Goal: Communication & Community: Connect with others

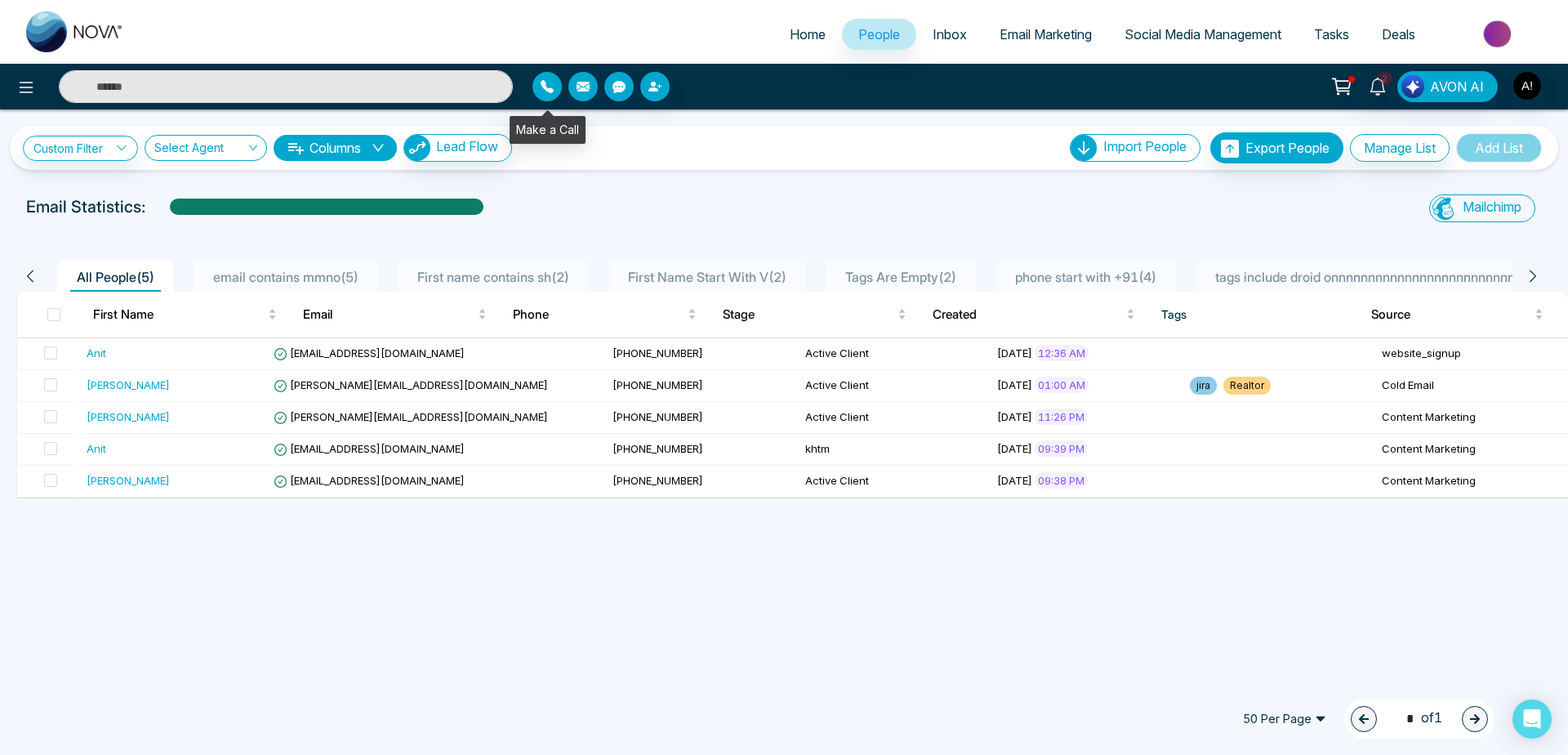
click at [552, 96] on button "button" at bounding box center [547, 86] width 29 height 29
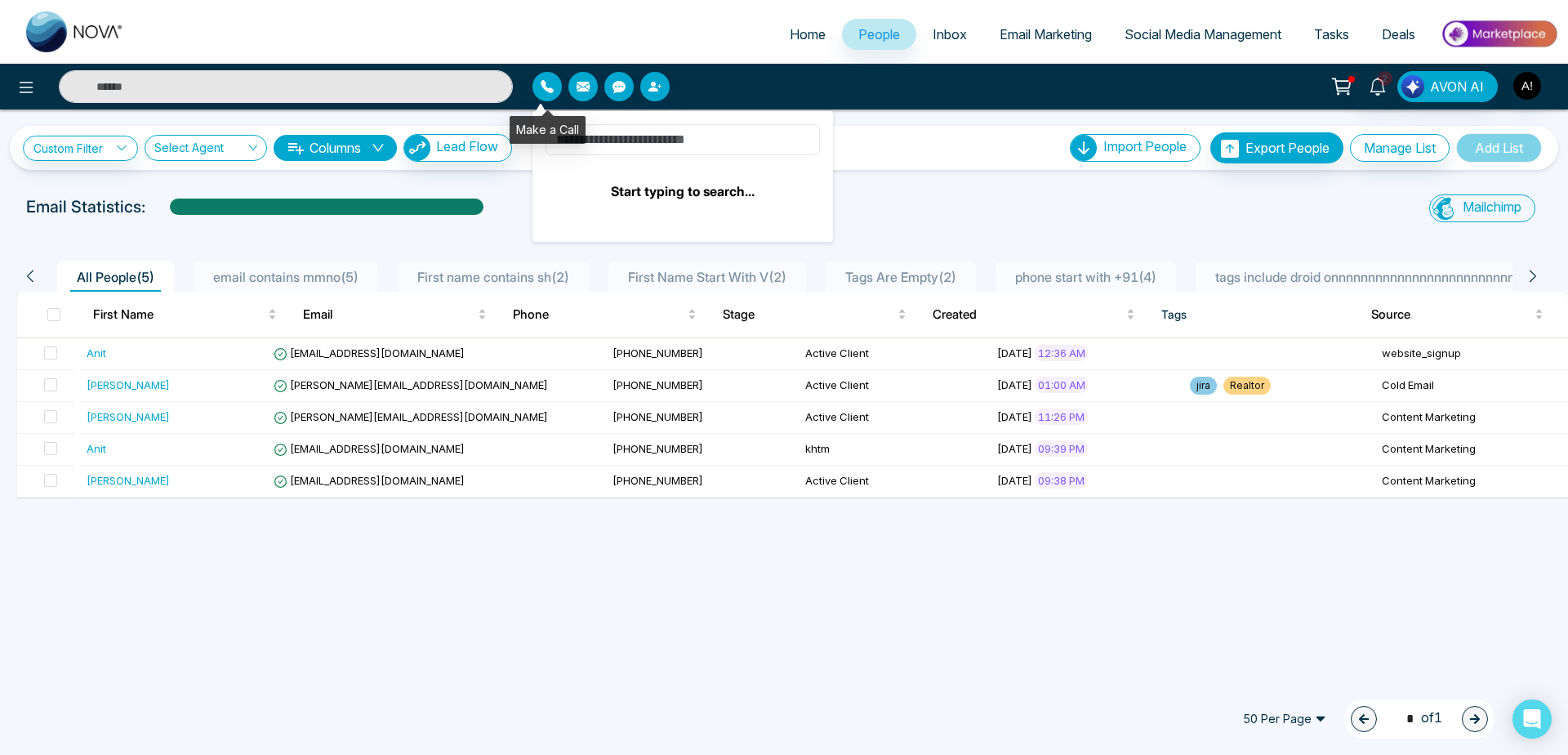
click at [593, 136] on input at bounding box center [683, 139] width 274 height 31
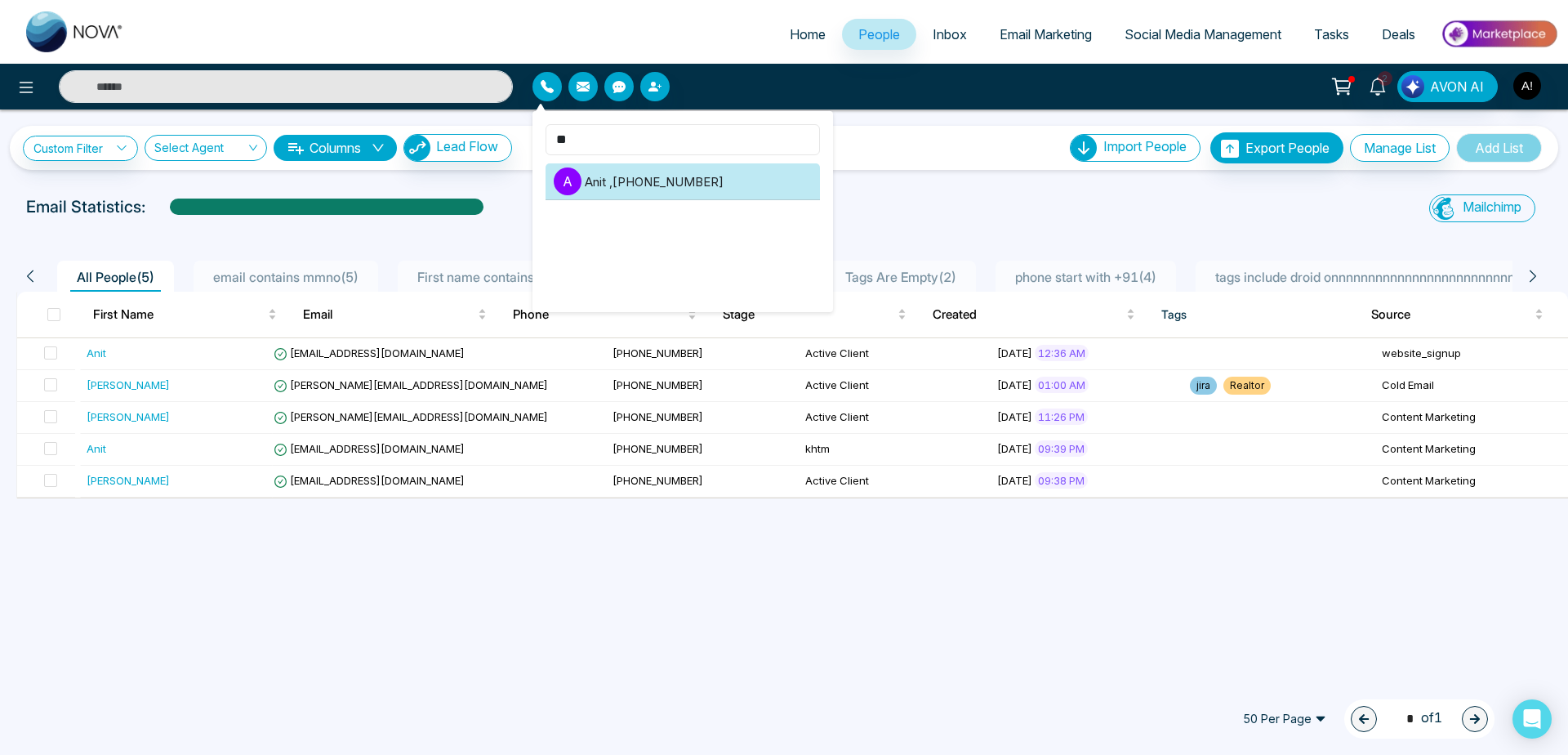
type input "**"
click at [673, 187] on li "A Anit , [PHONE_NUMBER]" at bounding box center [683, 182] width 274 height 37
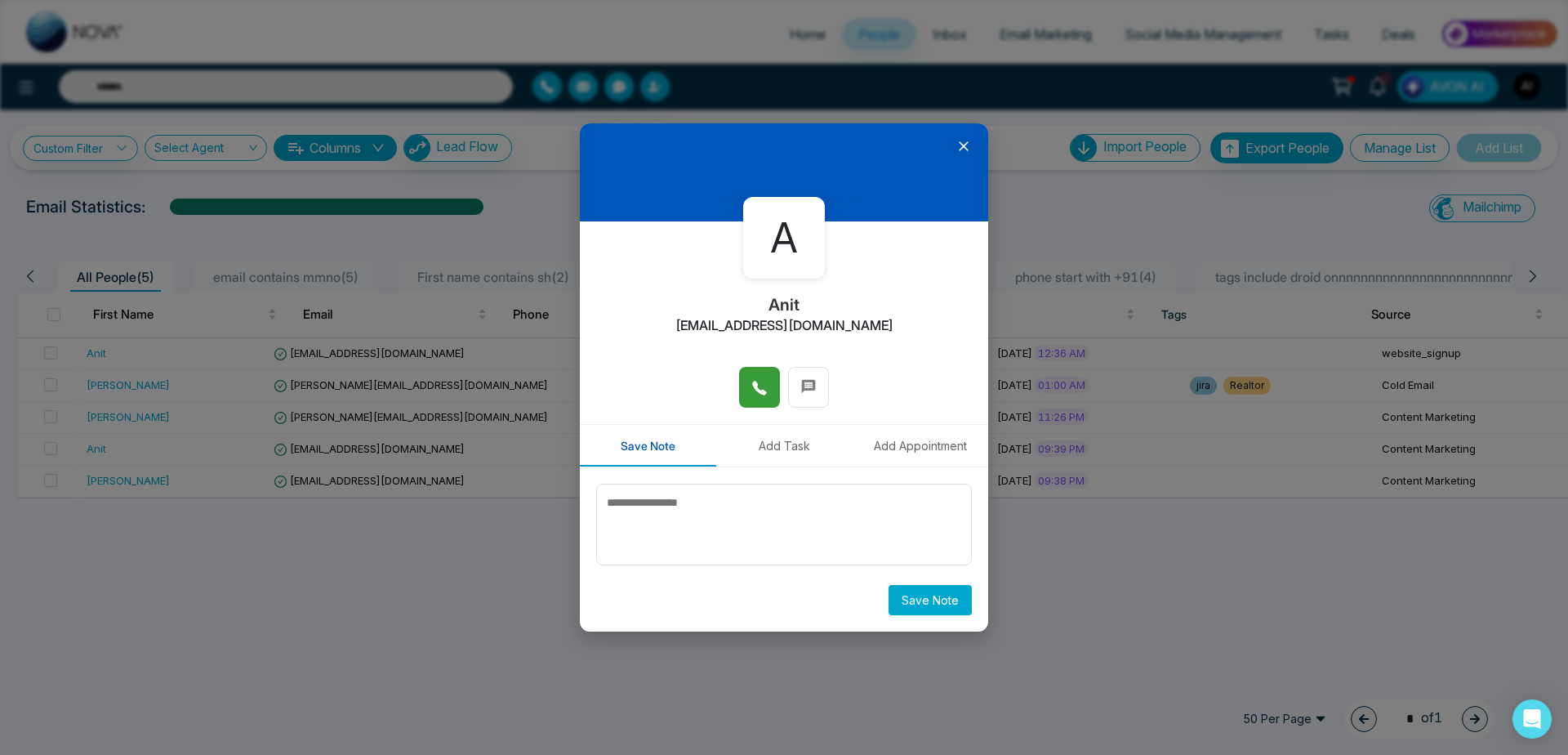
click at [748, 383] on button at bounding box center [759, 387] width 41 height 41
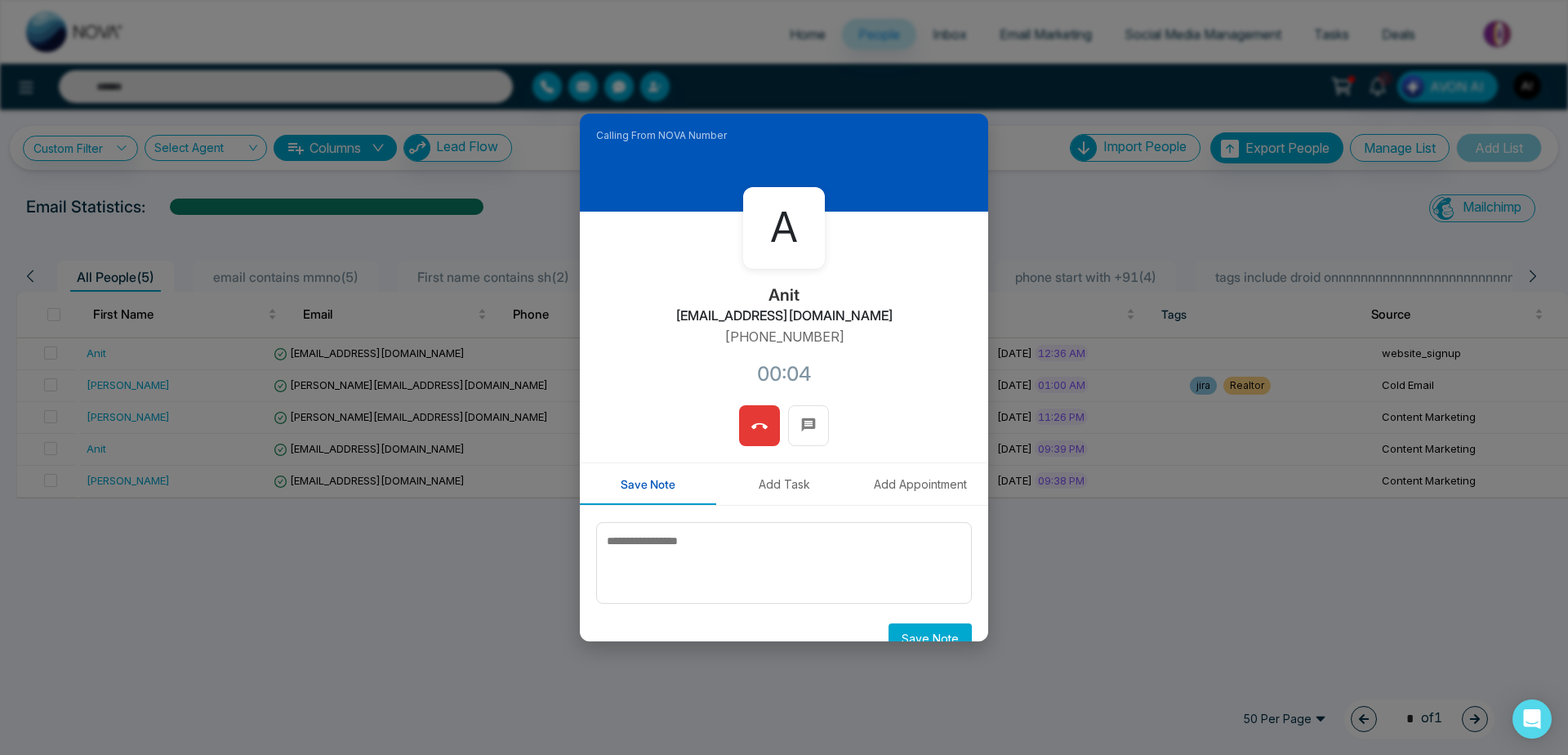
click at [751, 437] on span at bounding box center [759, 426] width 16 height 25
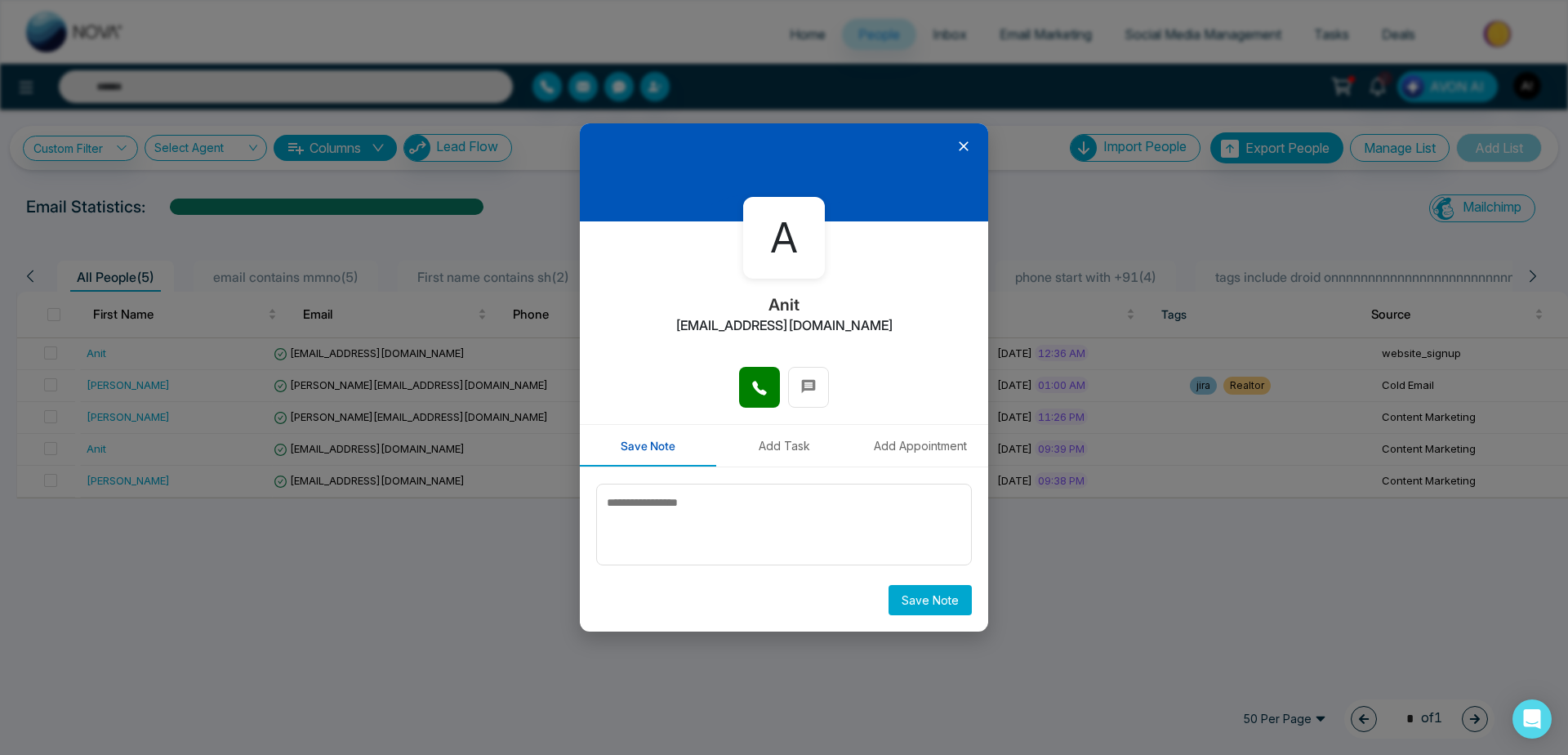
click at [959, 150] on icon at bounding box center [964, 146] width 16 height 16
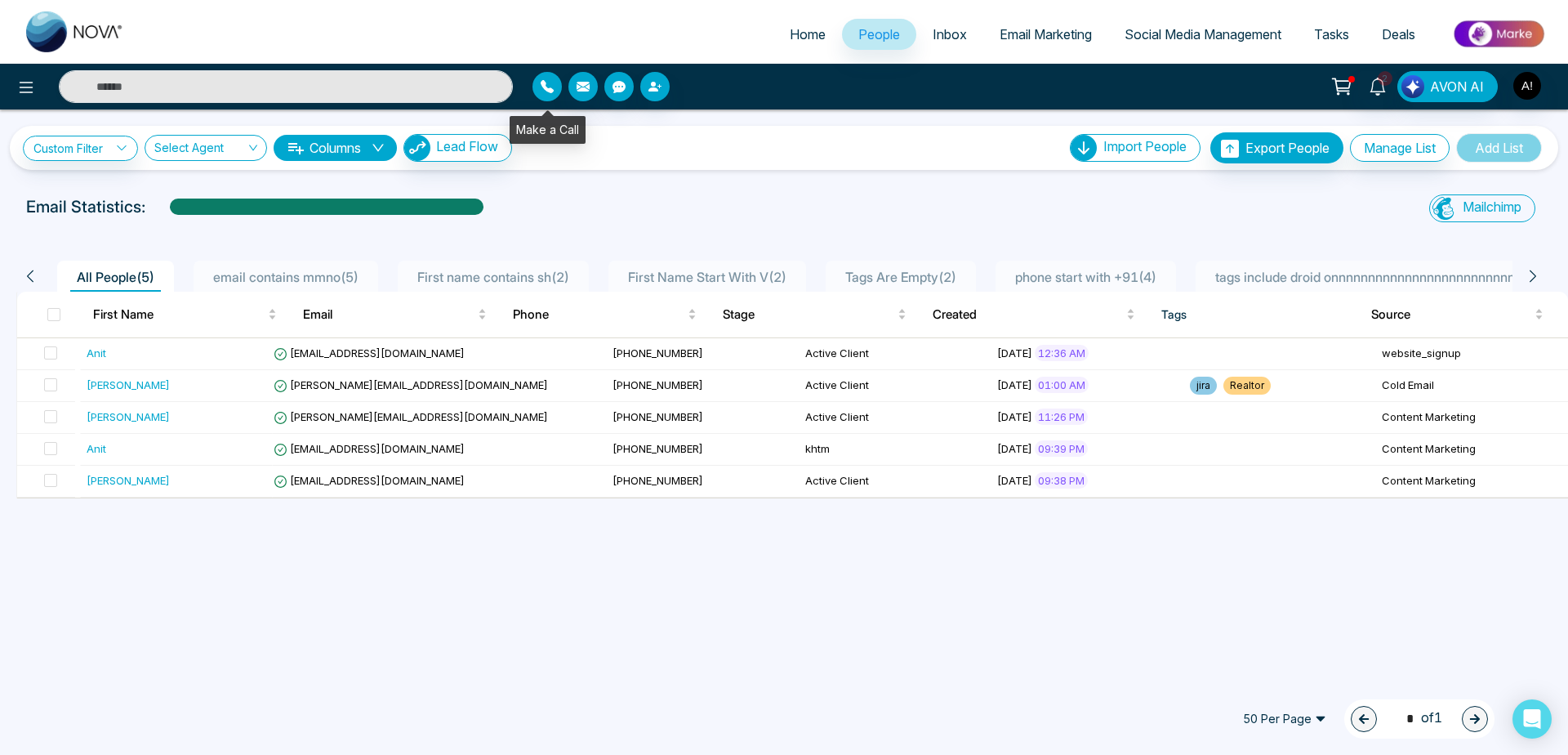
click at [542, 95] on button "button" at bounding box center [547, 86] width 29 height 29
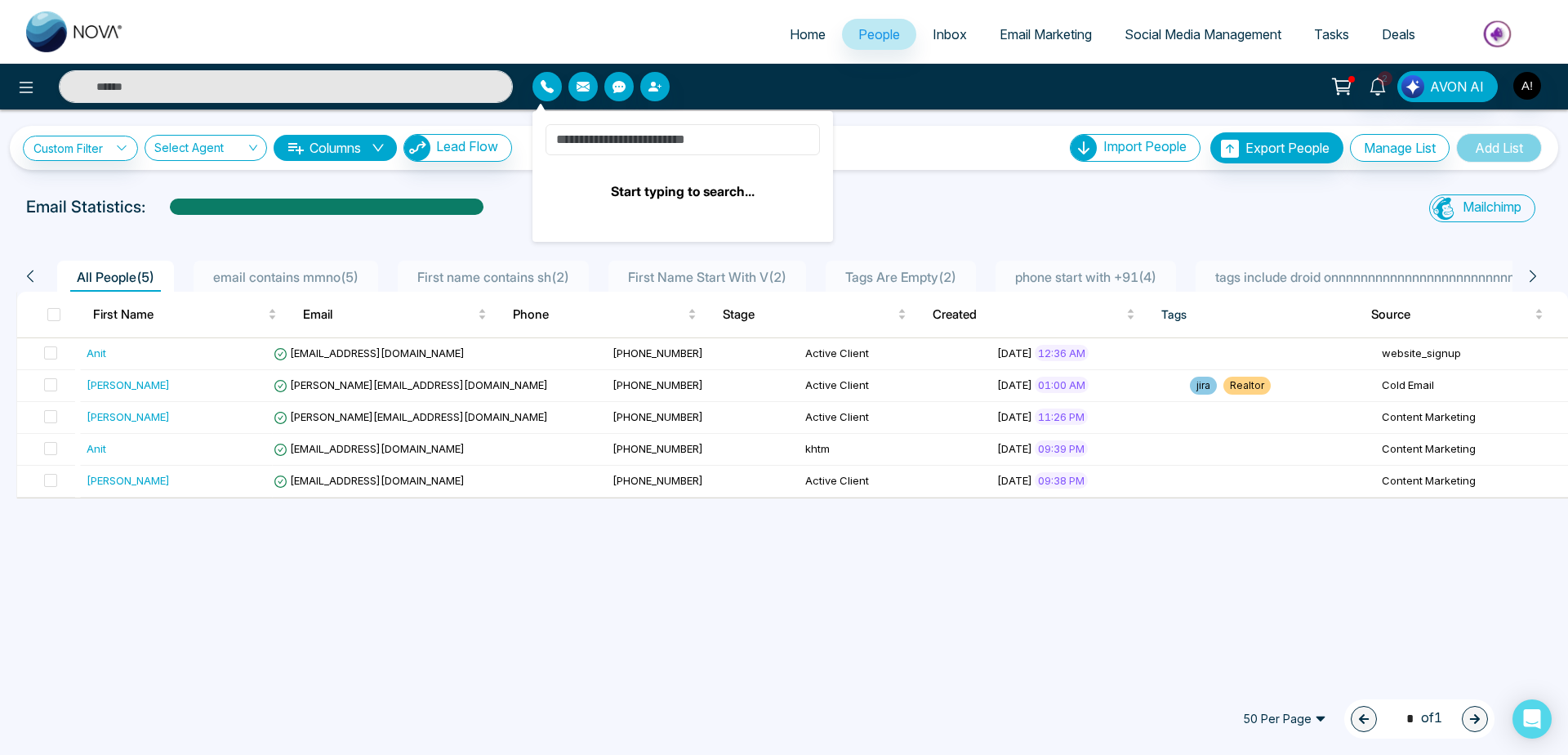
click at [679, 148] on input at bounding box center [683, 139] width 274 height 31
type input "****"
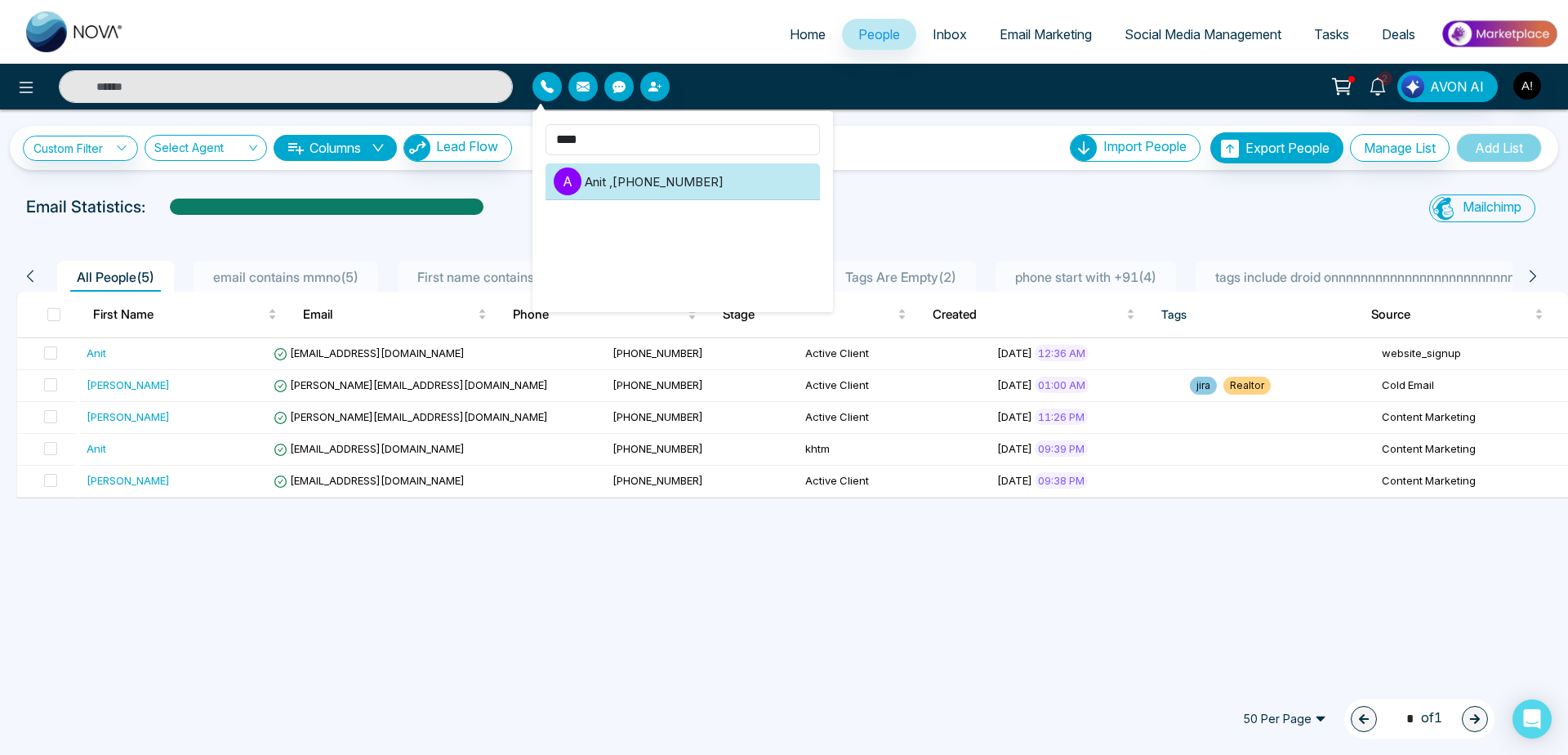
click at [642, 186] on li "A Anit , [PHONE_NUMBER]" at bounding box center [683, 182] width 274 height 37
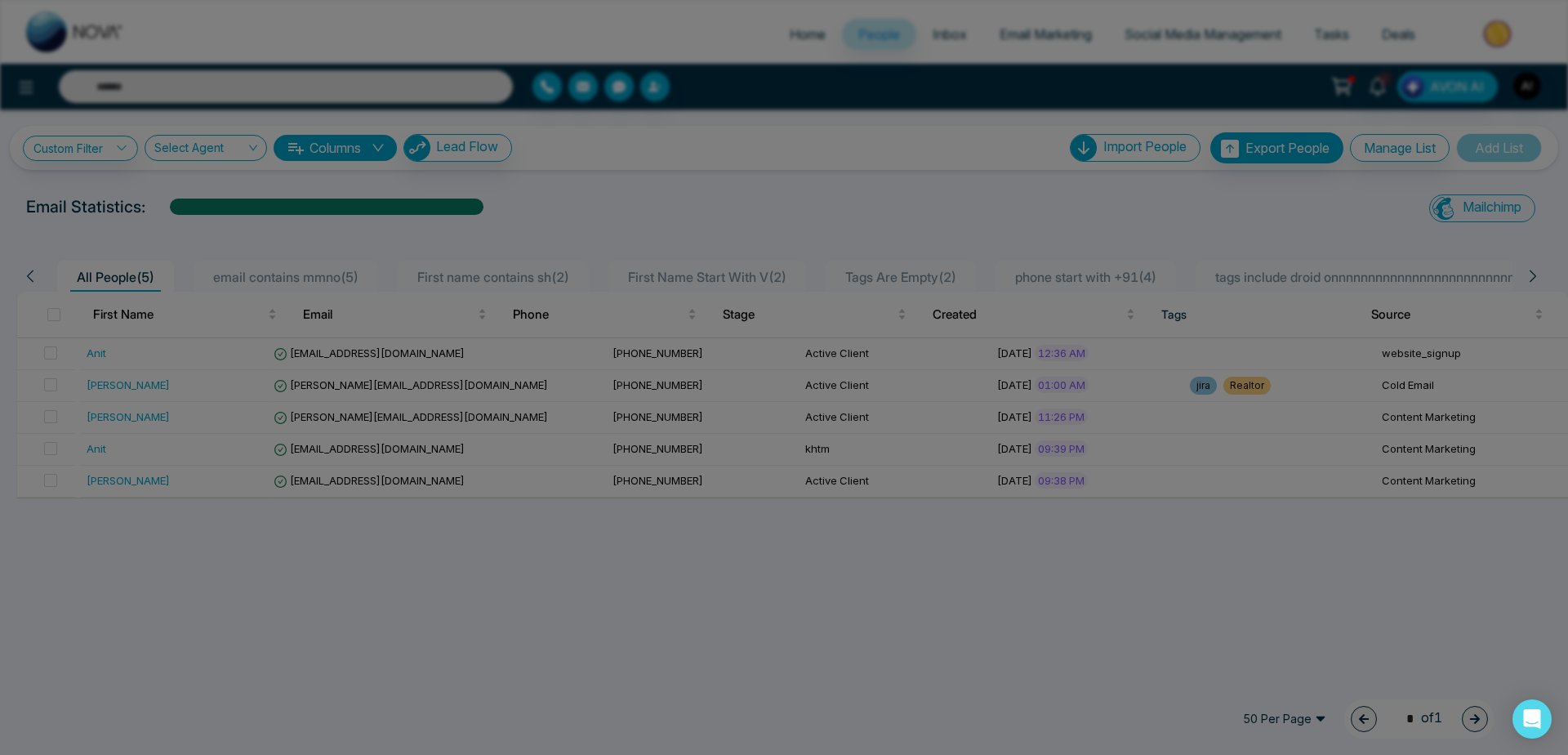
click at [642, 186] on div at bounding box center [783, 171] width 408 height 98
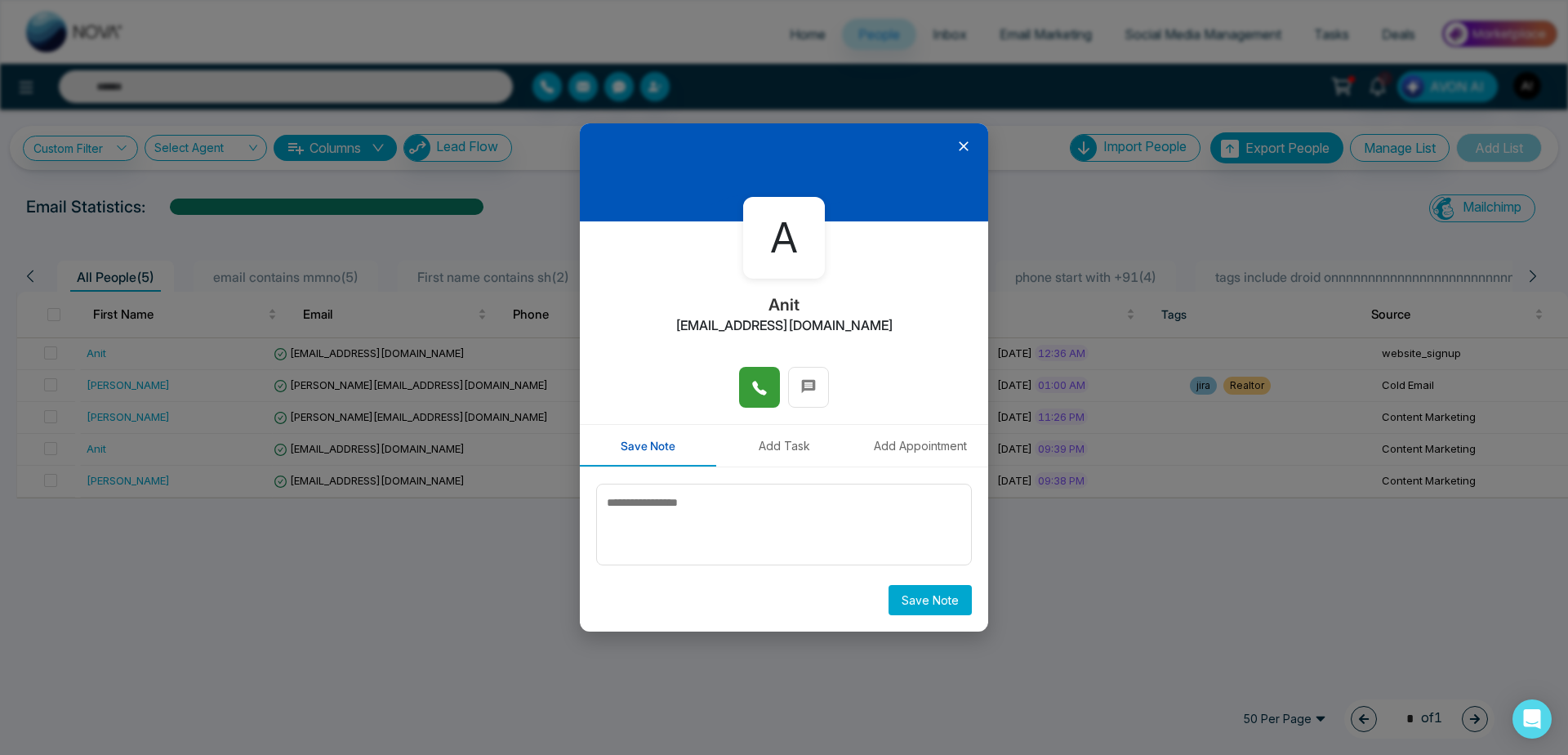
click at [776, 397] on button at bounding box center [759, 387] width 41 height 41
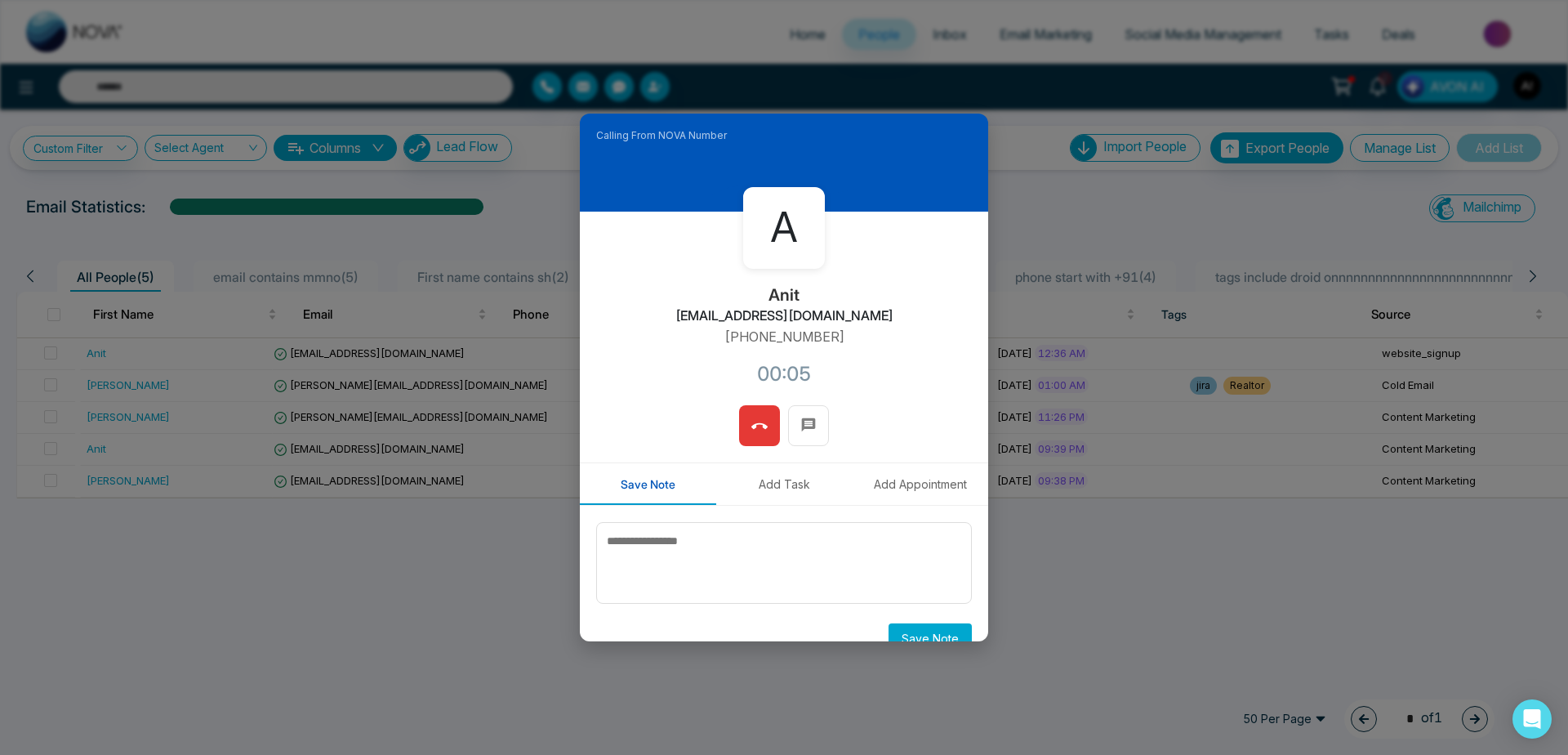
click at [762, 422] on icon at bounding box center [759, 427] width 16 height 16
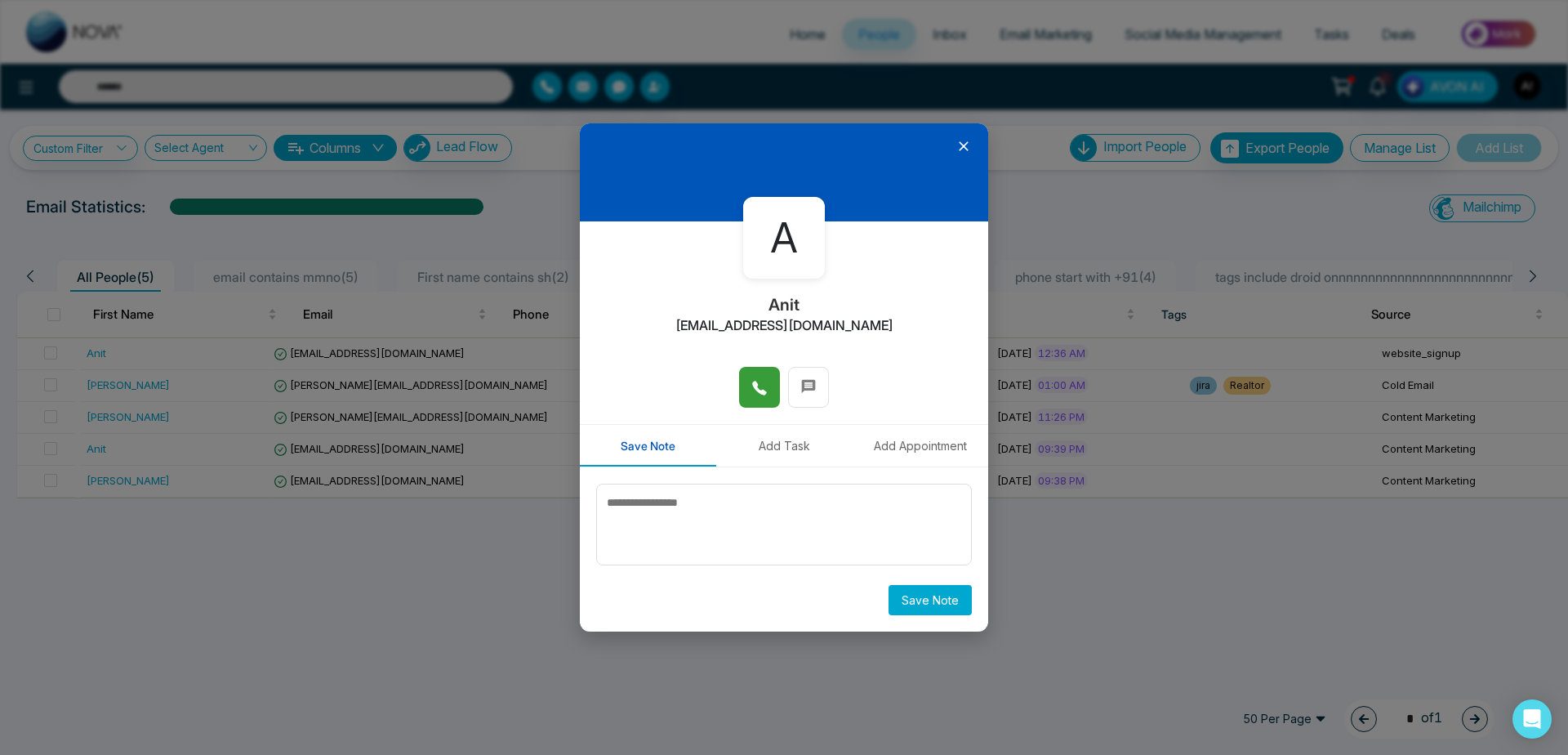
click at [762, 422] on div at bounding box center [783, 395] width 408 height 58
click at [969, 143] on icon at bounding box center [964, 146] width 16 height 16
